Goal: Transaction & Acquisition: Subscribe to service/newsletter

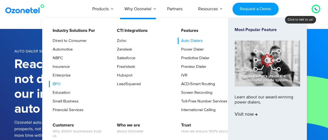
click at [57, 82] on link "BPO" at bounding box center [55, 84] width 12 height 6
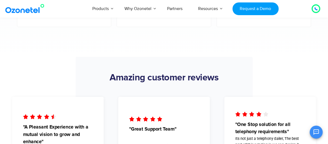
scroll to position [1024, 0]
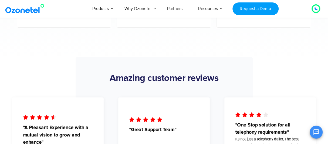
click at [25, 12] on img at bounding box center [26, 9] width 44 height 10
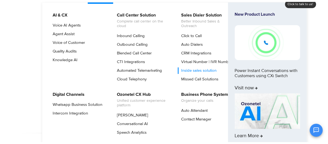
scroll to position [84, 0]
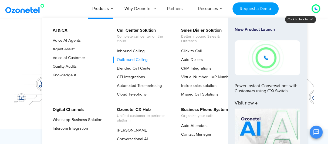
click at [132, 58] on link "Outbound Calling" at bounding box center [130, 59] width 35 height 6
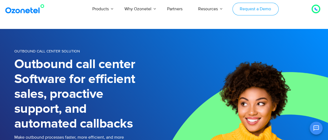
click at [270, 8] on link "Request a Demo" at bounding box center [256, 9] width 46 height 13
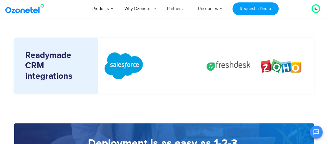
scroll to position [661, 0]
